Goal: Task Accomplishment & Management: Use online tool/utility

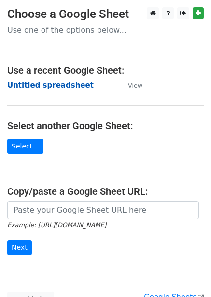
click at [62, 87] on strong "Untitled spreadsheet" at bounding box center [50, 85] width 86 height 9
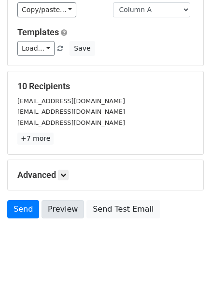
scroll to position [78, 0]
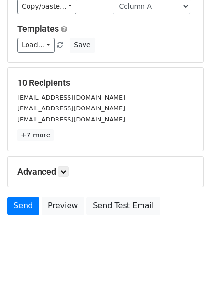
click at [67, 165] on div "Advanced Tracking Track Opens UTM Codes Track Clicks Filters Only include sprea…" at bounding box center [106, 172] width 196 height 30
click at [66, 170] on icon at bounding box center [63, 172] width 6 height 6
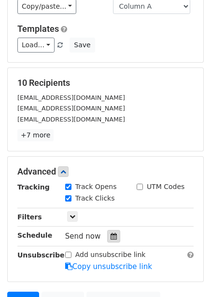
click at [112, 235] on icon at bounding box center [114, 236] width 6 height 7
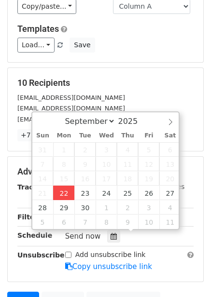
type input "2025-09-22 12:00"
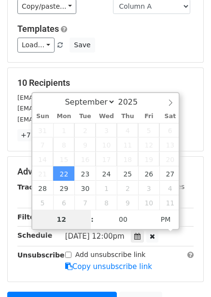
type input "4"
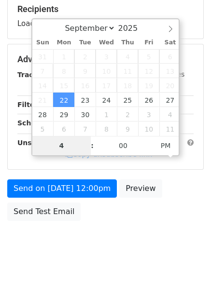
scroll to position [157, 0]
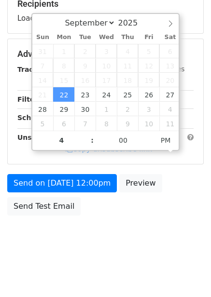
type input "2025-09-22 16:00"
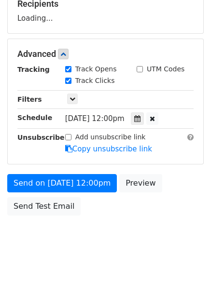
click at [95, 226] on body "New Campaign Daily emails left: 50 Google Sheet: Untitled spreadsheet Variables…" at bounding box center [105, 54] width 211 height 409
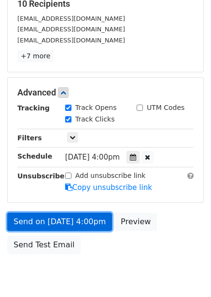
click at [86, 225] on link "Send on Sep 22 at 4:00pm" at bounding box center [59, 222] width 105 height 18
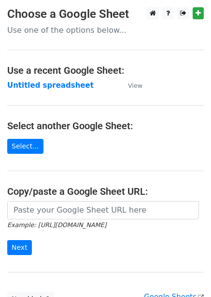
click at [55, 89] on strong "Untitled spreadsheet" at bounding box center [50, 85] width 86 height 9
click at [59, 84] on strong "Untitled spreadsheet" at bounding box center [50, 85] width 86 height 9
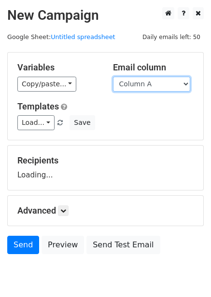
drag, startPoint x: 136, startPoint y: 84, endPoint x: 136, endPoint y: 104, distance: 20.3
click at [136, 84] on select "Column A Column B Column C Column D Column E Column F" at bounding box center [151, 84] width 77 height 15
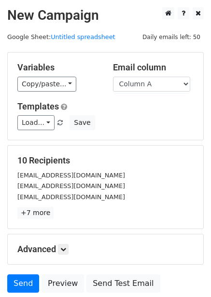
click at [136, 108] on h5 "Templates" at bounding box center [105, 106] width 176 height 11
drag, startPoint x: 140, startPoint y: 85, endPoint x: 139, endPoint y: 91, distance: 5.3
click at [140, 85] on select "Column A Column B Column C Column D Column E Column F" at bounding box center [151, 84] width 77 height 15
select select "Column B"
click at [113, 77] on select "Column A Column B Column C Column D Column E Column F" at bounding box center [151, 84] width 77 height 15
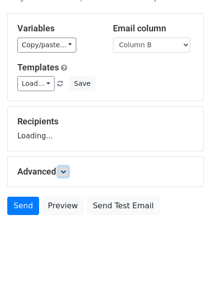
click at [63, 173] on icon at bounding box center [63, 172] width 6 height 6
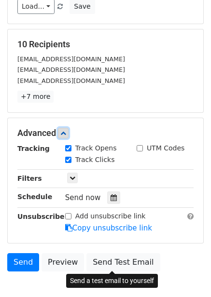
scroll to position [172, 0]
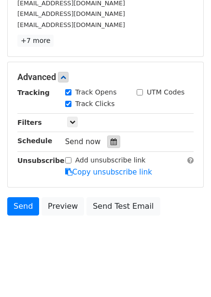
click at [112, 144] on icon at bounding box center [114, 142] width 6 height 7
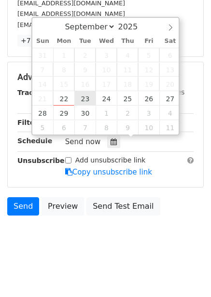
type input "2025-09-23 12:00"
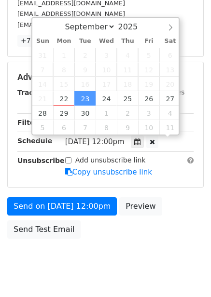
scroll to position [0, 0]
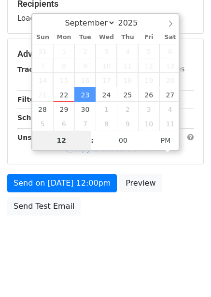
type input "5"
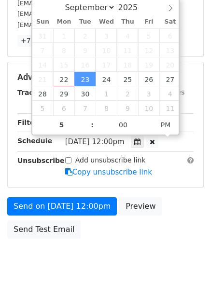
type input "2025-09-23 17:00"
click at [128, 226] on div "Send on Sep 23 at 12:00pm Preview Send Test Email" at bounding box center [105, 220] width 211 height 46
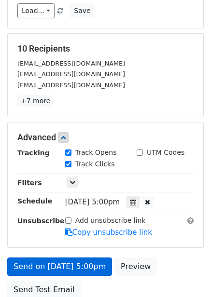
scroll to position [196, 0]
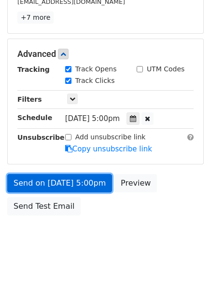
click at [90, 180] on link "Send on Sep 23 at 5:00pm" at bounding box center [59, 183] width 105 height 18
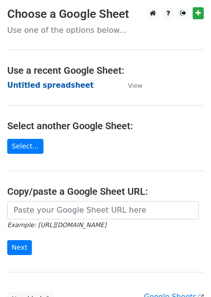
click at [62, 85] on strong "Untitled spreadsheet" at bounding box center [50, 85] width 86 height 9
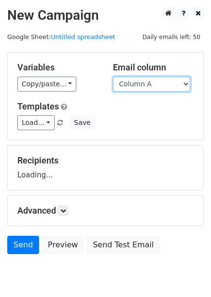
drag, startPoint x: 177, startPoint y: 83, endPoint x: 168, endPoint y: 114, distance: 32.6
click at [177, 83] on select "Column A Column B Column C Column D Column E Column F" at bounding box center [151, 84] width 77 height 15
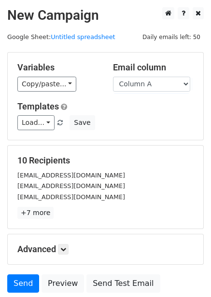
click at [164, 127] on div "Load... No templates saved Save" at bounding box center [105, 122] width 191 height 15
click at [161, 88] on select "Column A Column B Column C Column D Column E Column F" at bounding box center [151, 84] width 77 height 15
select select "Column C"
click at [113, 77] on select "Column A Column B Column C Column D Column E Column F" at bounding box center [151, 84] width 77 height 15
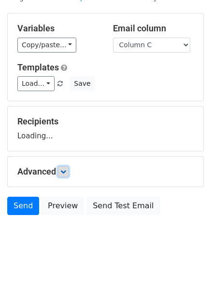
click at [62, 167] on link at bounding box center [63, 172] width 11 height 11
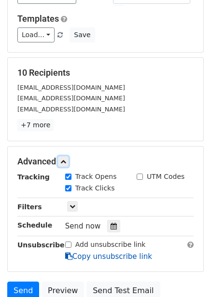
scroll to position [165, 0]
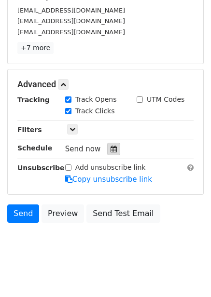
click at [111, 148] on icon at bounding box center [114, 149] width 6 height 7
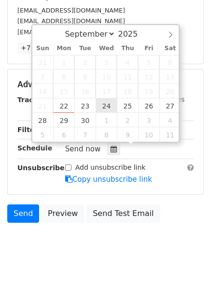
type input "2025-09-24 12:00"
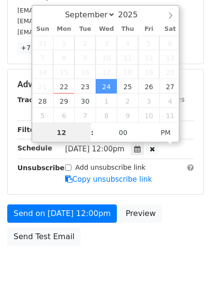
scroll to position [0, 0]
type input "6"
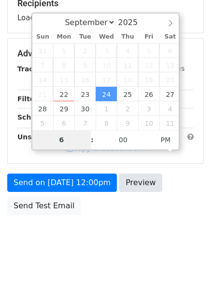
scroll to position [157, 0]
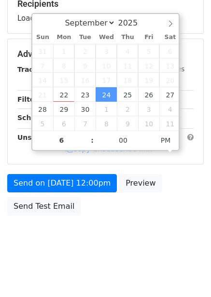
type input "2025-09-24 18:00"
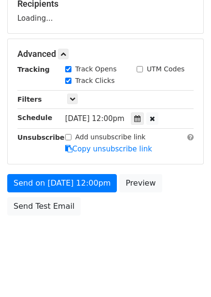
click at [133, 211] on div "Send on Sep 24 at 12:00pm Preview Send Test Email" at bounding box center [105, 197] width 211 height 46
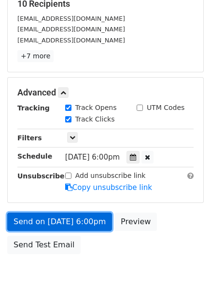
click at [88, 222] on link "Send on Sep 24 at 6:00pm" at bounding box center [59, 222] width 105 height 18
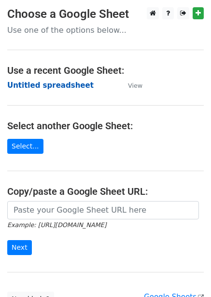
click at [69, 89] on strong "Untitled spreadsheet" at bounding box center [50, 85] width 86 height 9
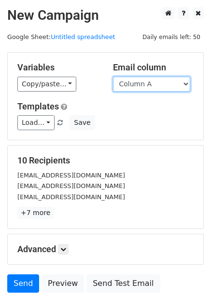
click at [152, 80] on select "Column A Column B Column C Column D Column E Column F" at bounding box center [151, 84] width 77 height 15
select select "Column D"
click at [113, 77] on select "Column A Column B Column C Column D Column E Column F" at bounding box center [151, 84] width 77 height 15
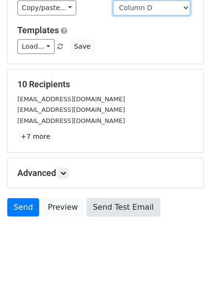
scroll to position [78, 0]
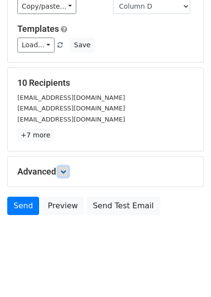
click at [64, 171] on icon at bounding box center [63, 172] width 6 height 6
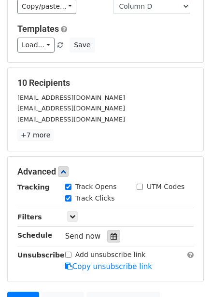
click at [113, 237] on div at bounding box center [113, 236] width 13 height 13
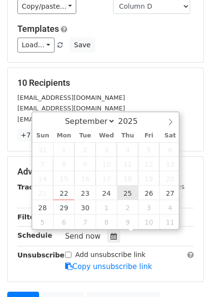
type input "2025-09-25 12:00"
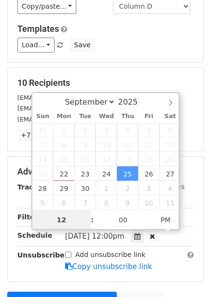
scroll to position [0, 0]
type input "7"
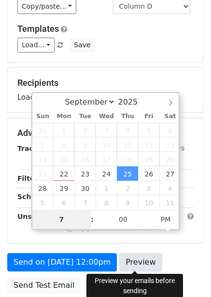
scroll to position [157, 0]
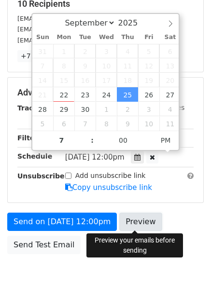
type input "2025-09-25 19:00"
click at [141, 226] on link "Preview" at bounding box center [140, 222] width 42 height 18
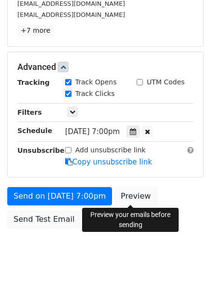
scroll to position [196, 0]
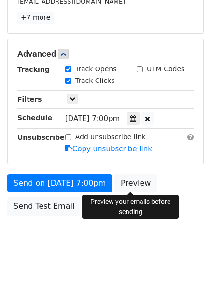
click at [187, 234] on body "New Campaign Daily emails left: 50 Google Sheet: Untitled spreadsheet Variables…" at bounding box center [105, 36] width 211 height 448
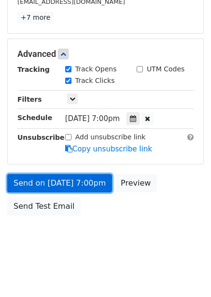
click at [69, 177] on link "Send on Sep 25 at 7:00pm" at bounding box center [59, 183] width 105 height 18
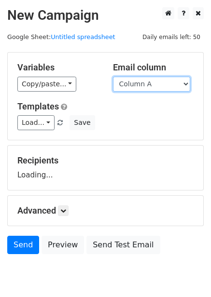
drag, startPoint x: 0, startPoint y: 0, endPoint x: 151, endPoint y: 87, distance: 174.6
click at [151, 79] on select "Column A Column B Column C Column D Column E Column F" at bounding box center [151, 84] width 77 height 15
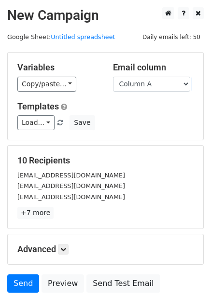
click at [135, 144] on form "Variables Copy/paste... {{Column A}} {{Column B}} {{Column C}} {{Column D}} {{C…" at bounding box center [105, 175] width 197 height 246
click at [147, 85] on select "Column A Column B Column C Column D Column E Column F" at bounding box center [151, 84] width 77 height 15
select select "Column E"
click at [113, 77] on select "Column A Column B Column C Column D Column E Column F" at bounding box center [151, 84] width 77 height 15
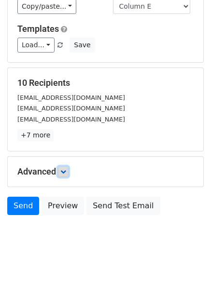
click at [66, 167] on link at bounding box center [63, 172] width 11 height 11
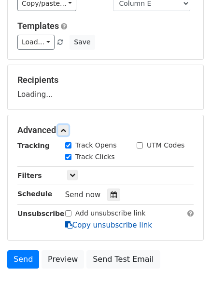
scroll to position [134, 0]
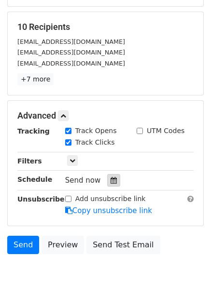
click at [111, 182] on icon at bounding box center [114, 180] width 6 height 7
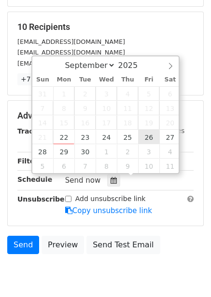
type input "2025-09-26 12:00"
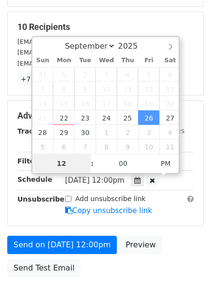
type input "8"
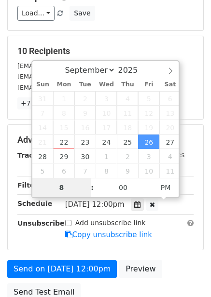
scroll to position [196, 0]
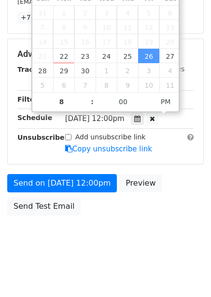
type input "2025-09-26 20:00"
click at [123, 221] on body "New Campaign Daily emails left: 50 Google Sheet: Untitled spreadsheet Variables…" at bounding box center [105, 36] width 211 height 448
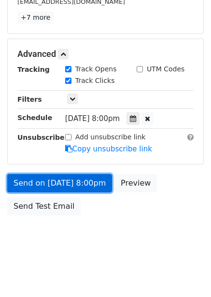
click at [89, 185] on link "Send on Sep 26 at 8:00pm" at bounding box center [59, 183] width 105 height 18
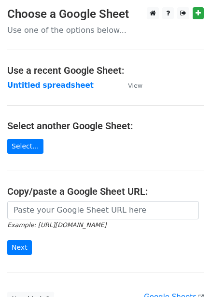
click at [61, 84] on strong "Untitled spreadsheet" at bounding box center [50, 85] width 86 height 9
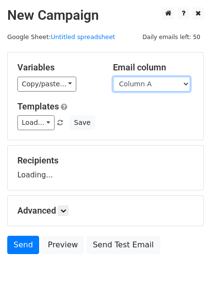
click at [154, 83] on select "Column A Column B Column C Column D Column E Column F" at bounding box center [151, 84] width 77 height 15
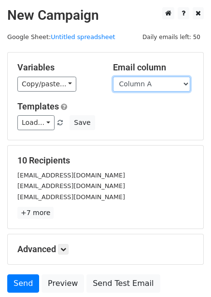
select select "Column F"
click at [113, 77] on select "Column A Column B Column C Column D Column E Column F" at bounding box center [151, 84] width 77 height 15
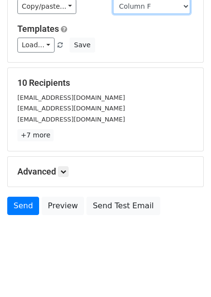
scroll to position [39, 0]
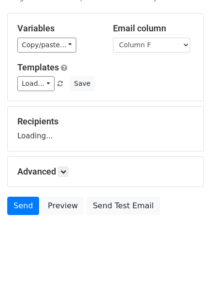
click at [59, 172] on h5 "Advanced" at bounding box center [105, 172] width 176 height 11
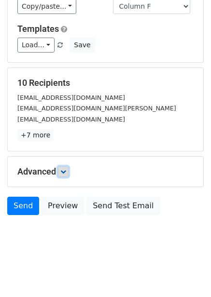
click at [66, 175] on link at bounding box center [63, 172] width 11 height 11
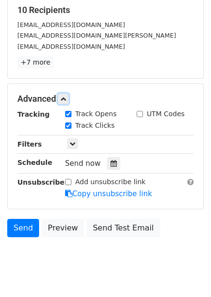
scroll to position [151, 0]
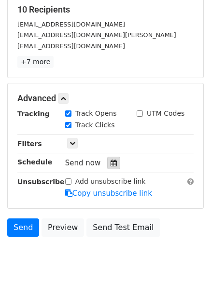
click at [111, 165] on icon at bounding box center [114, 163] width 6 height 7
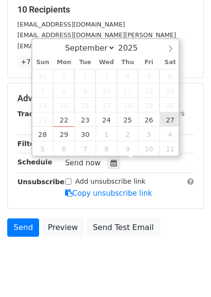
type input "[DATE] 12:00"
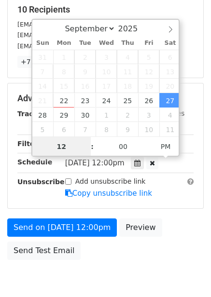
scroll to position [0, 0]
type input "9"
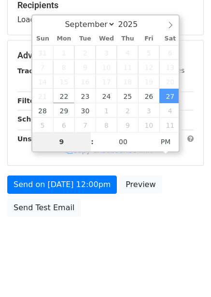
scroll to position [157, 0]
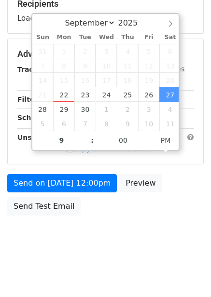
type input "[DATE] 21:00"
click at [130, 223] on body "New Campaign Daily emails left: 50 Google Sheet: Untitled spreadsheet Variables…" at bounding box center [105, 54] width 211 height 409
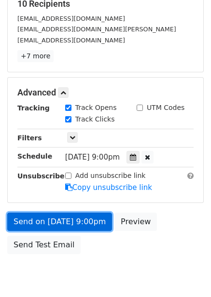
click at [90, 228] on link "Send on [DATE] 9:00pm" at bounding box center [59, 222] width 105 height 18
